Goal: Task Accomplishment & Management: Complete application form

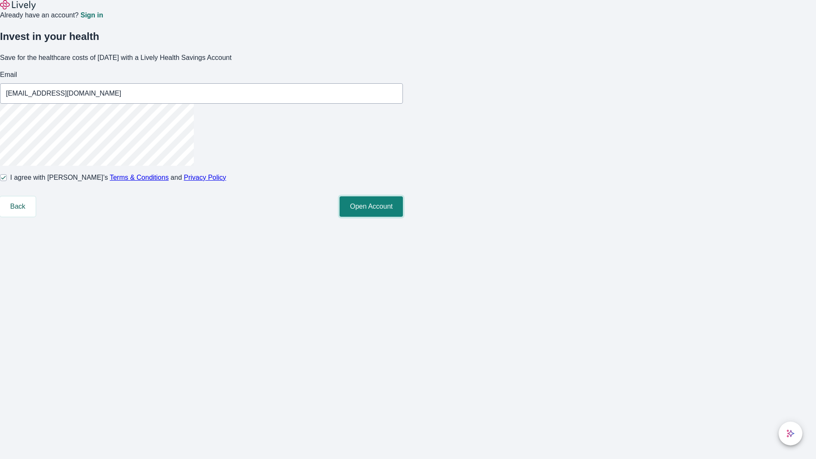
click at [403, 217] on button "Open Account" at bounding box center [371, 206] width 63 height 20
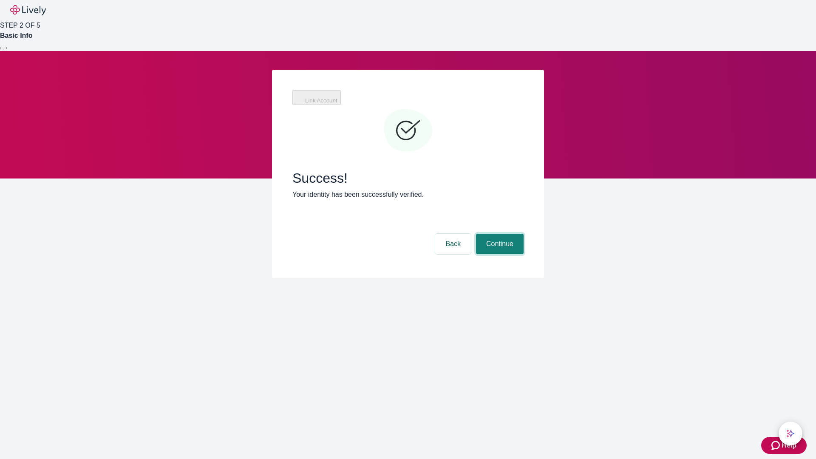
click at [498, 234] on button "Continue" at bounding box center [500, 244] width 48 height 20
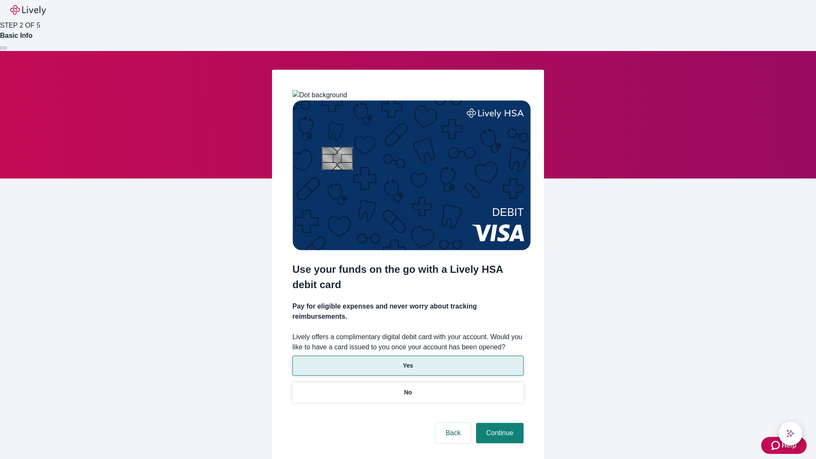
click at [408, 361] on p "Yes" at bounding box center [408, 365] width 10 height 9
click at [498, 423] on button "Continue" at bounding box center [500, 433] width 48 height 20
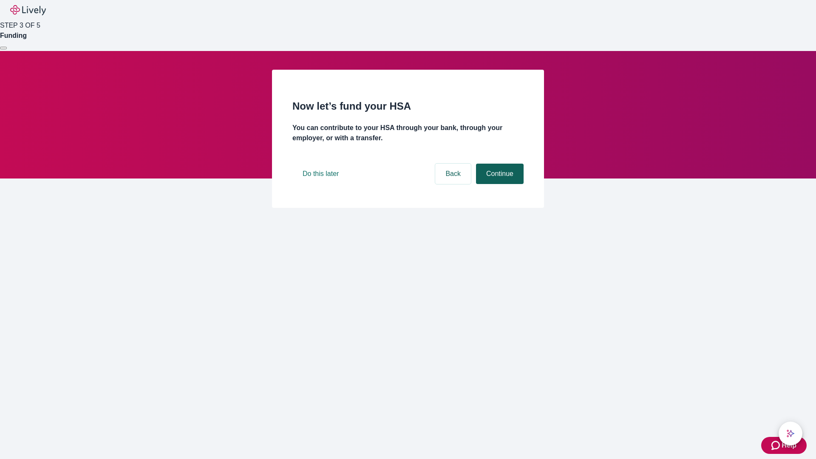
click at [498, 184] on button "Continue" at bounding box center [500, 174] width 48 height 20
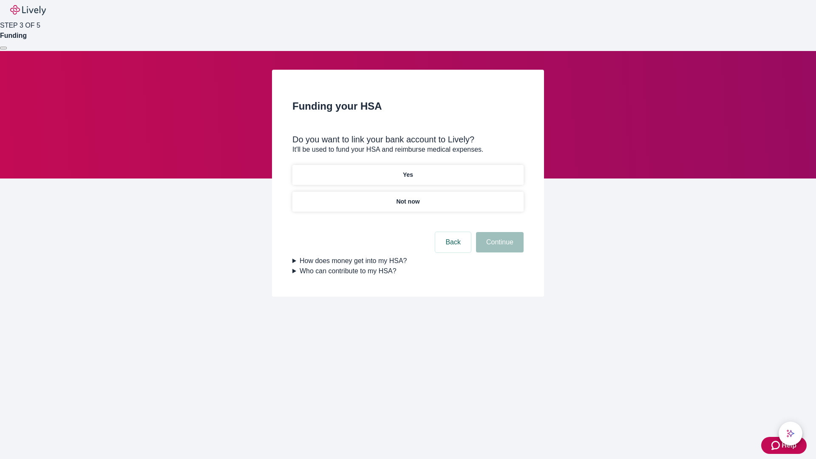
click at [408, 170] on p "Yes" at bounding box center [408, 174] width 10 height 9
click at [498, 232] on button "Continue" at bounding box center [500, 242] width 48 height 20
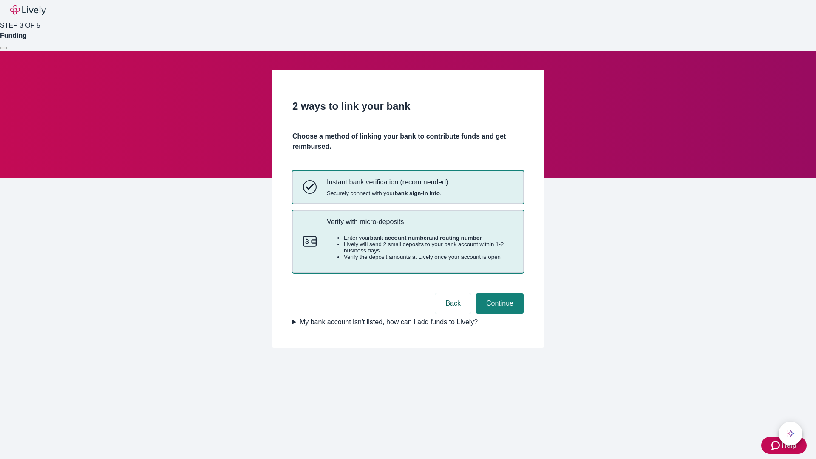
click at [419, 226] on p "Verify with micro-deposits" at bounding box center [420, 222] width 186 height 8
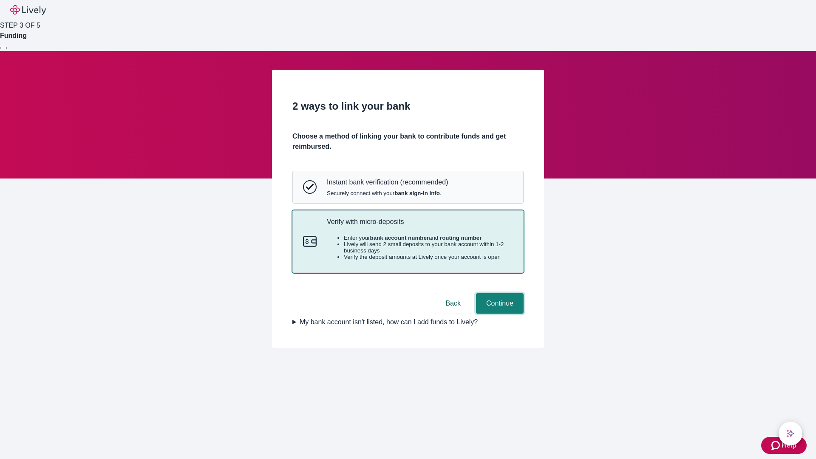
click at [498, 314] on button "Continue" at bounding box center [500, 303] width 48 height 20
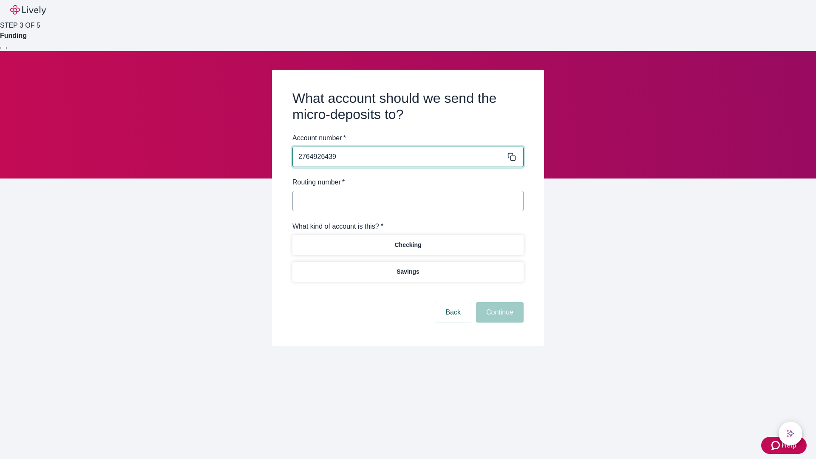
type input "2764926439"
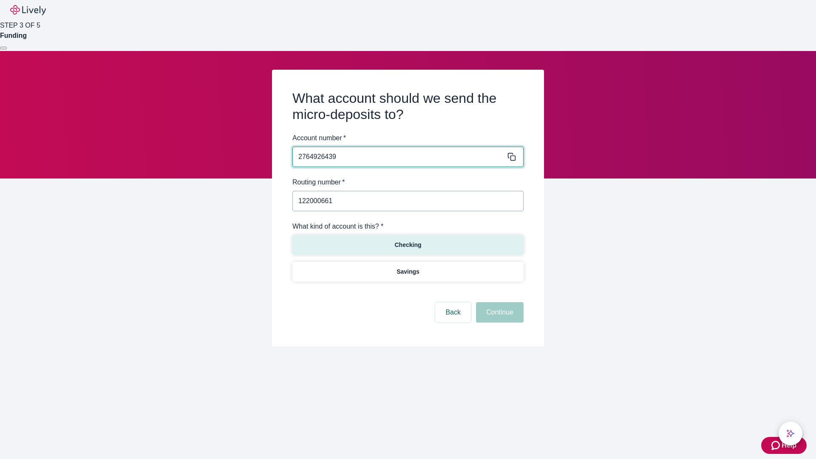
type input "122000661"
click at [408, 244] on p "Checking" at bounding box center [407, 245] width 27 height 9
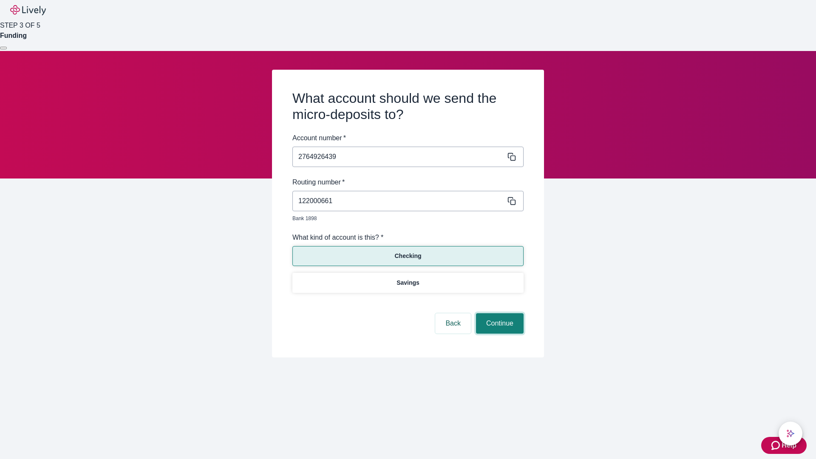
click at [498, 314] on button "Continue" at bounding box center [500, 323] width 48 height 20
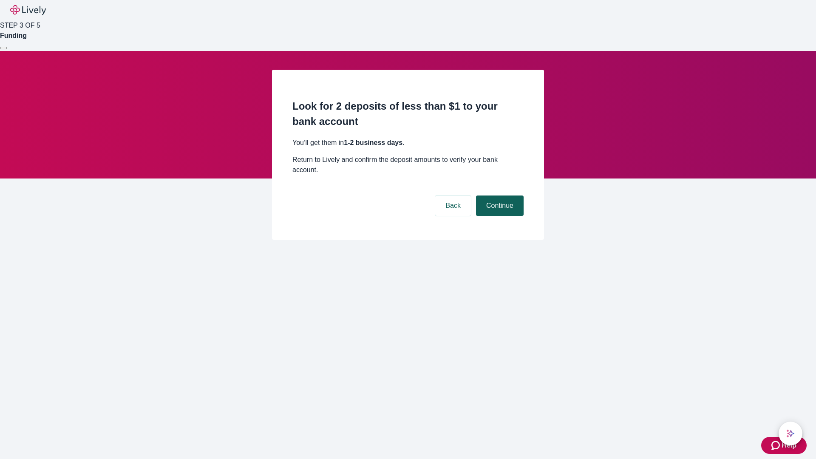
click at [498, 195] on button "Continue" at bounding box center [500, 205] width 48 height 20
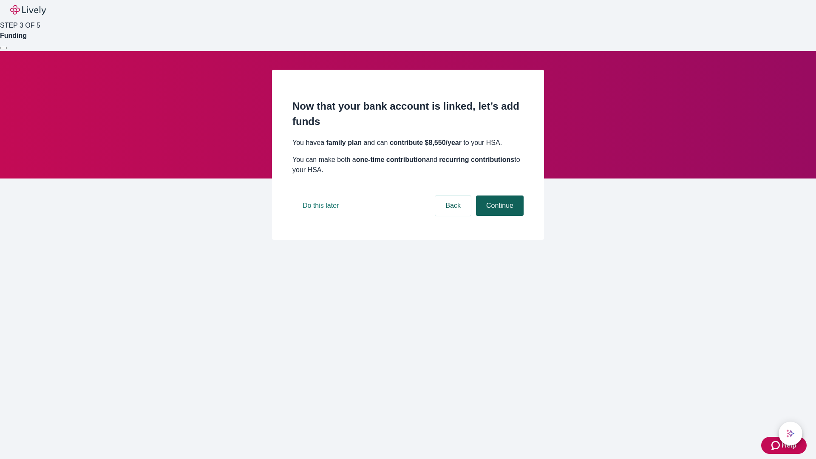
click at [498, 216] on button "Continue" at bounding box center [500, 205] width 48 height 20
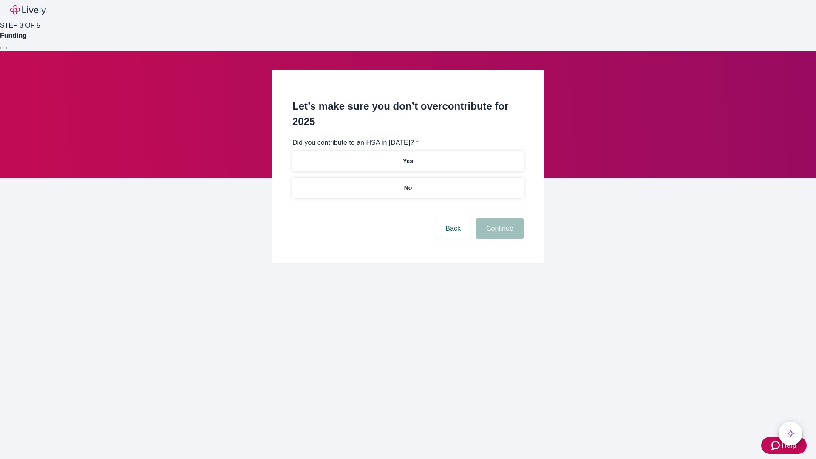
click at [408, 184] on p "No" at bounding box center [408, 188] width 8 height 9
click at [498, 218] on button "Continue" at bounding box center [500, 228] width 48 height 20
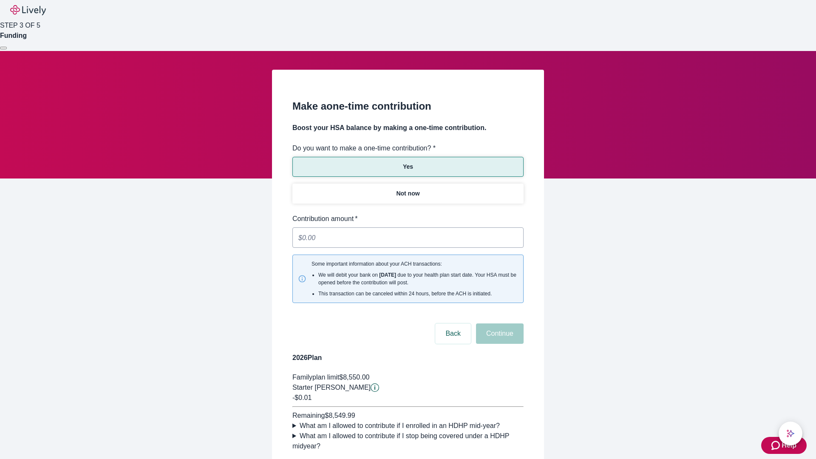
type input "0.01"
click at [498, 323] on button "Continue" at bounding box center [500, 333] width 48 height 20
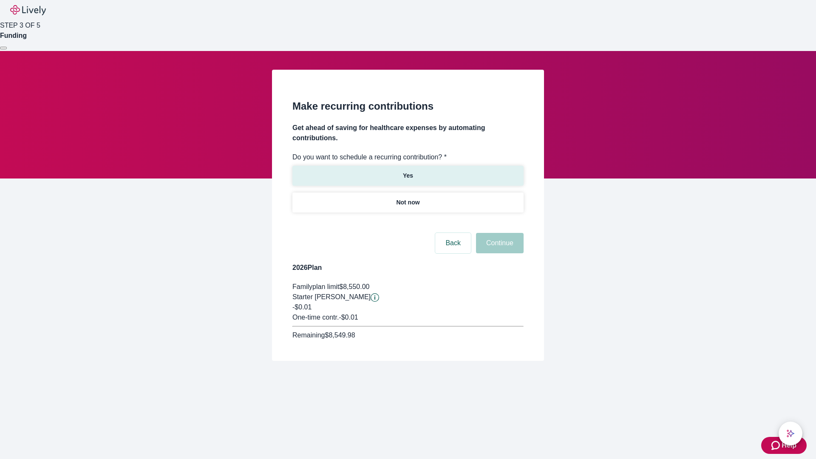
click at [408, 171] on p "Yes" at bounding box center [408, 175] width 10 height 9
click at [408, 223] on body "Help STEP 3 OF 5 Funding Make recurring contributions Get ahead of saving for h…" at bounding box center [408, 201] width 816 height 402
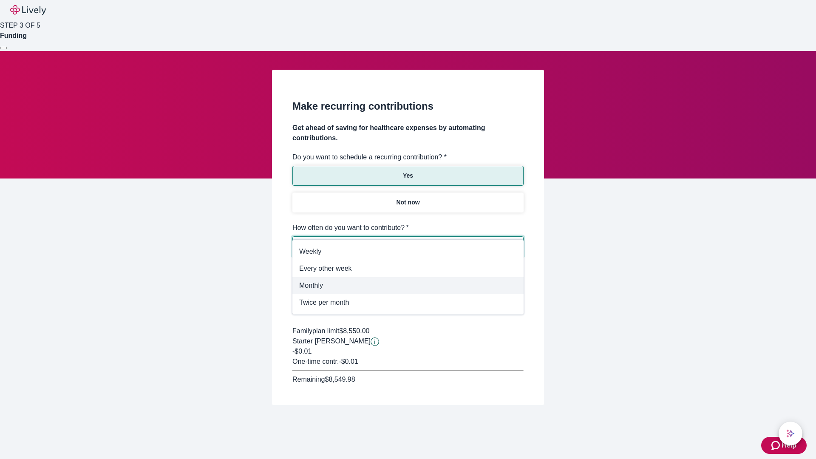
click at [408, 286] on span "Monthly" at bounding box center [408, 285] width 218 height 10
type input "Monthly"
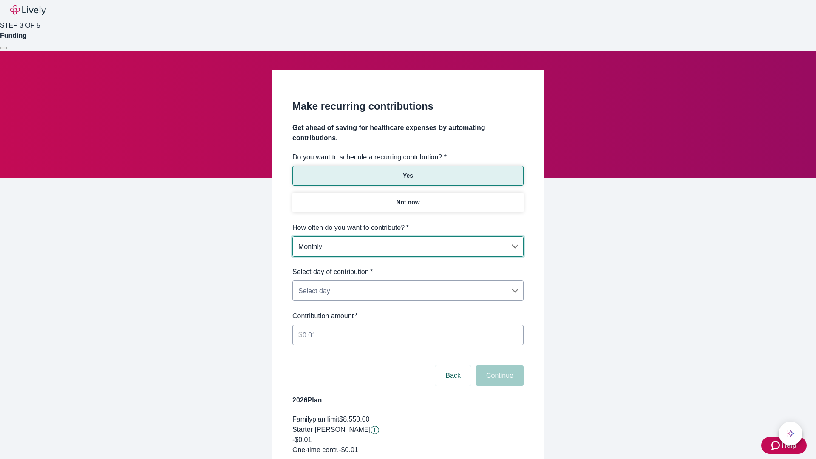
click at [408, 267] on body "Help STEP 3 OF 5 Funding Make recurring contributions Get ahead of saving for h…" at bounding box center [408, 267] width 816 height 534
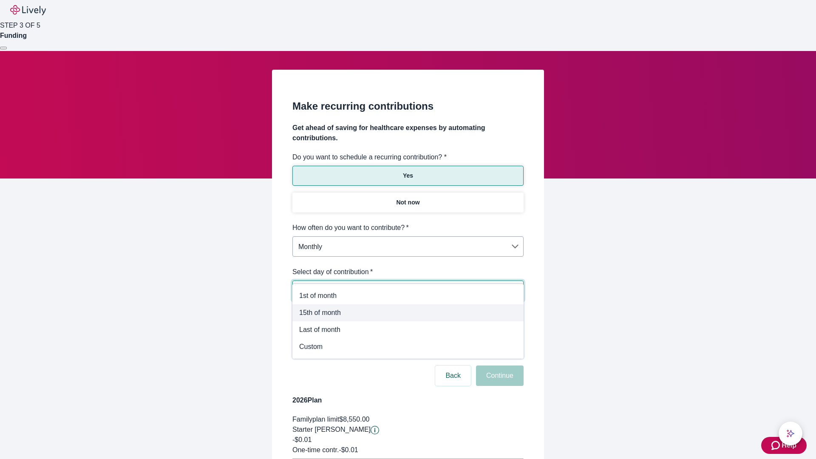
click at [408, 313] on span "15th of month" at bounding box center [408, 313] width 218 height 10
type input "Monthly15th"
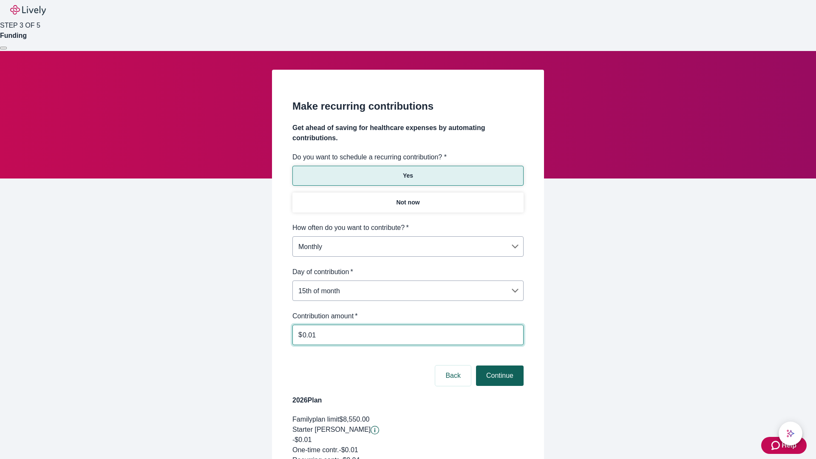
click at [498, 365] on button "Continue" at bounding box center [500, 375] width 48 height 20
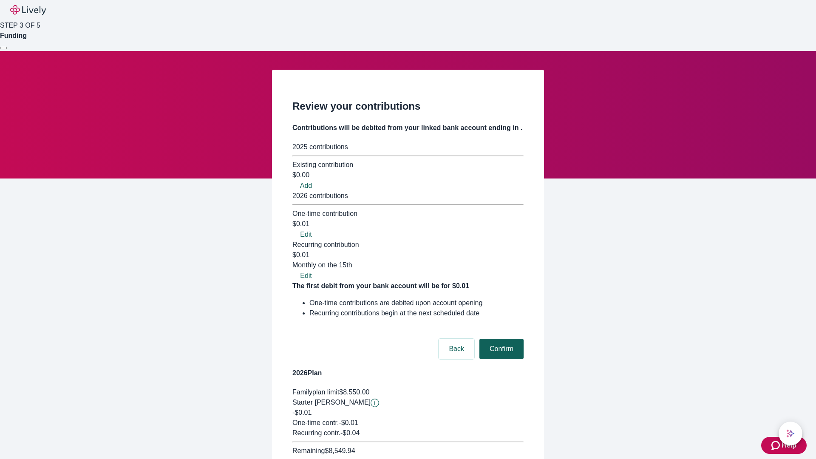
click at [500, 339] on button "Confirm" at bounding box center [501, 349] width 44 height 20
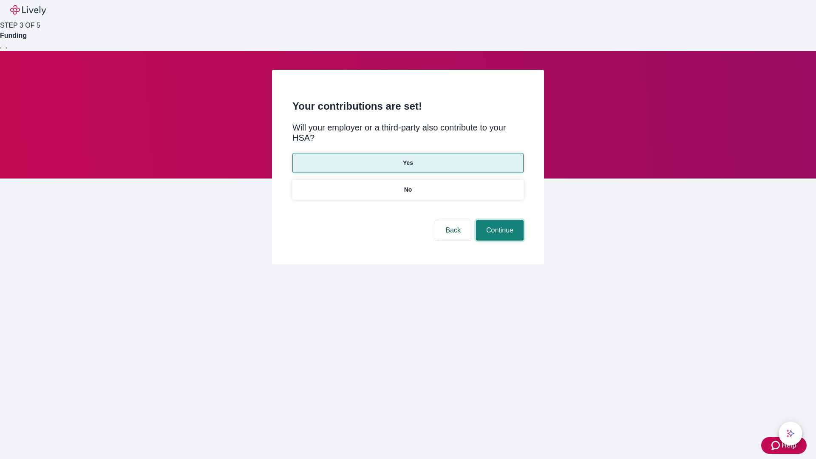
click at [498, 220] on button "Continue" at bounding box center [500, 230] width 48 height 20
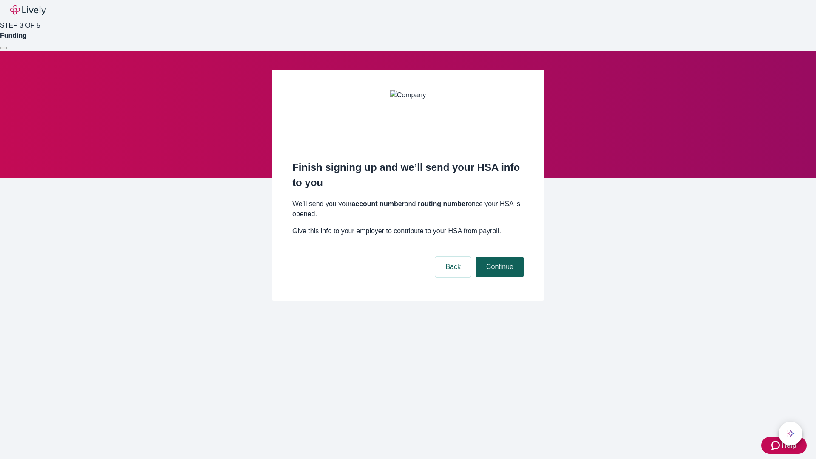
click at [498, 257] on button "Continue" at bounding box center [500, 267] width 48 height 20
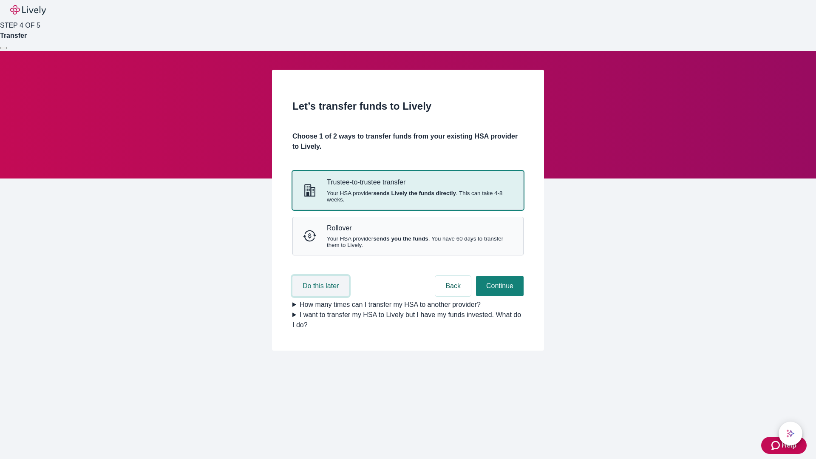
click at [322, 296] on button "Do this later" at bounding box center [320, 286] width 57 height 20
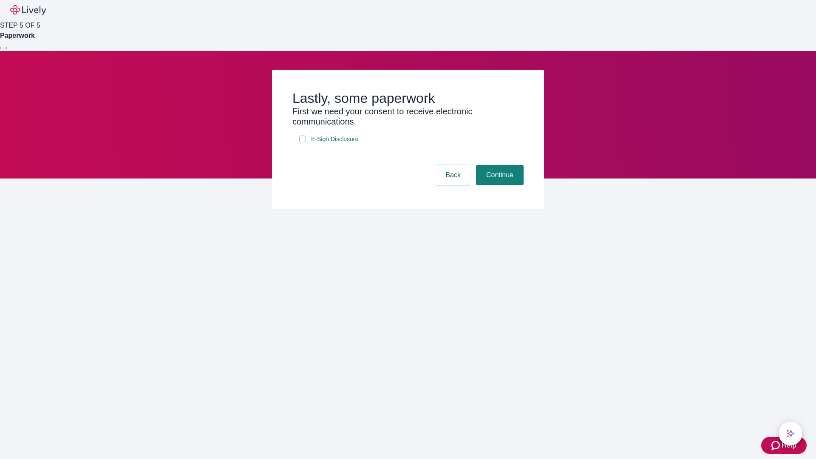
click at [303, 142] on input "E-Sign Disclosure" at bounding box center [302, 139] width 7 height 7
checkbox input "true"
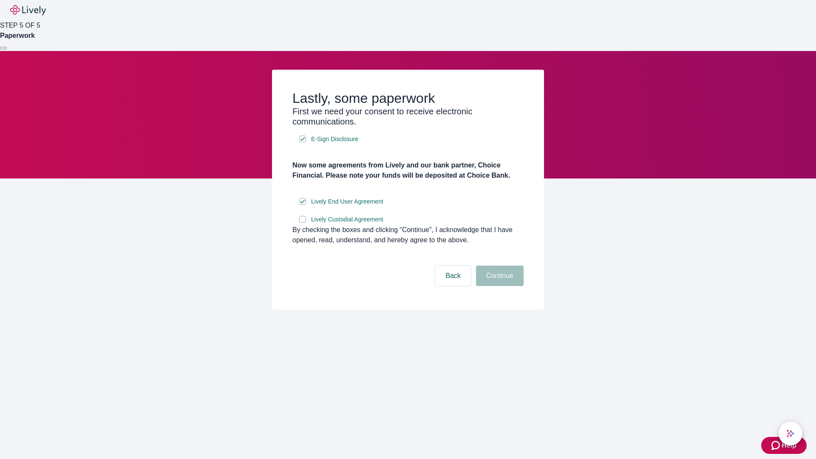
click at [303, 223] on input "Lively Custodial Agreement" at bounding box center [302, 219] width 7 height 7
checkbox input "true"
click at [498, 286] on button "Continue" at bounding box center [500, 276] width 48 height 20
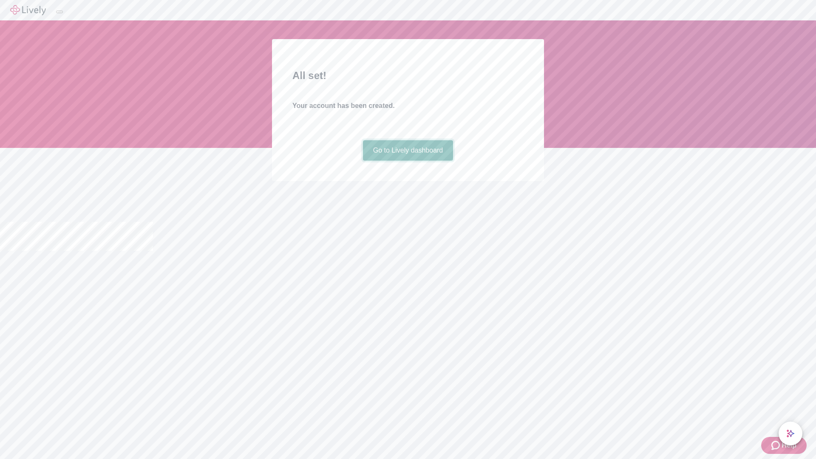
click at [408, 161] on link "Go to Lively dashboard" at bounding box center [408, 150] width 91 height 20
